Goal: Information Seeking & Learning: Check status

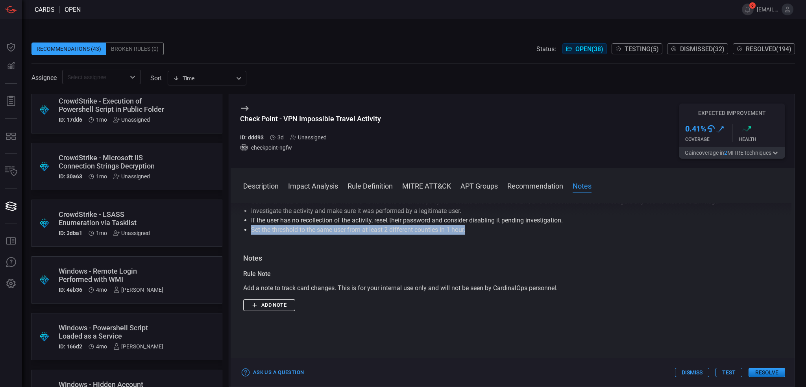
scroll to position [1703, 0]
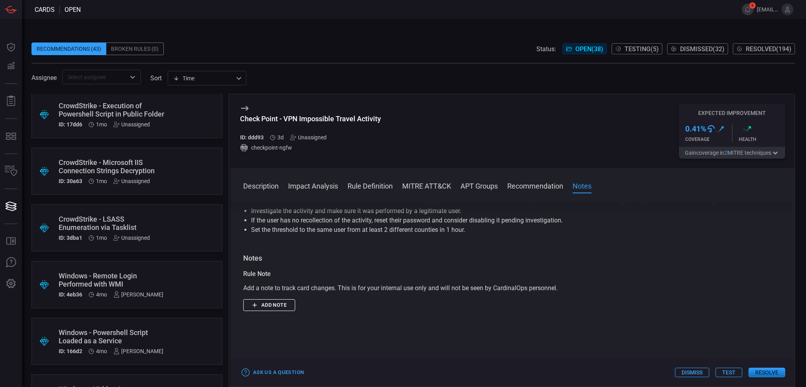
click at [183, 231] on div ".suggested_cards_icon{fill:url(#suggested_cards_icon);} CrowdStrike - LSASS Enu…" at bounding box center [126, 227] width 191 height 47
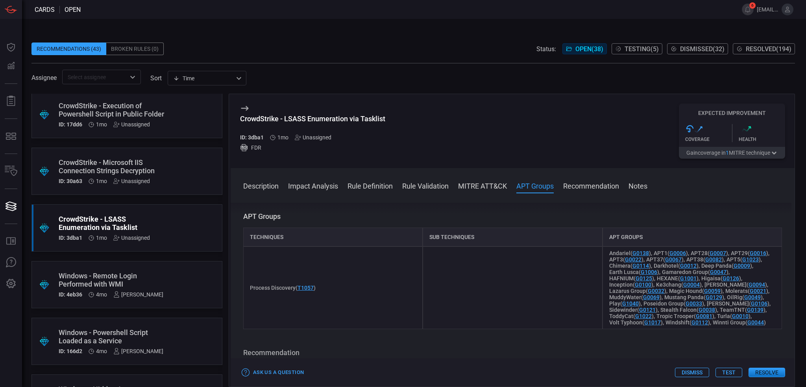
scroll to position [630, 0]
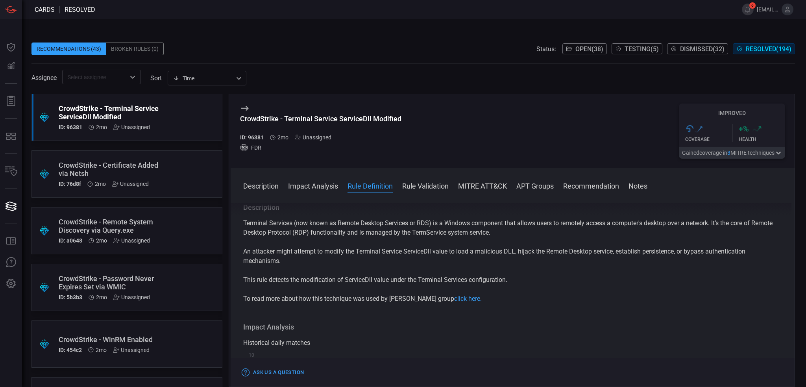
scroll to position [236, 0]
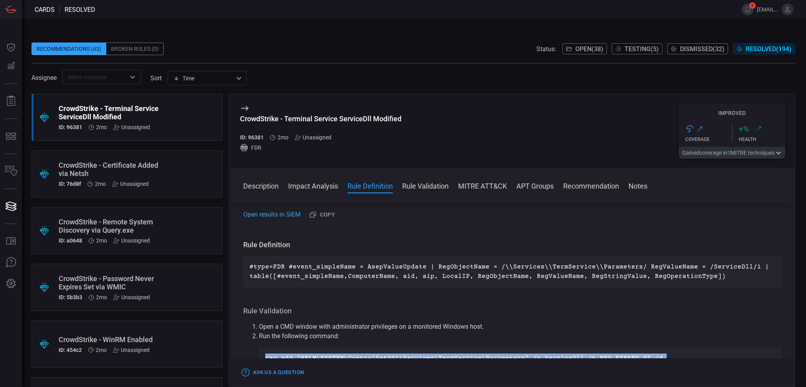
click at [646, 51] on span "Testing ( 5 )" at bounding box center [642, 48] width 34 height 7
